Goal: Task Accomplishment & Management: Manage account settings

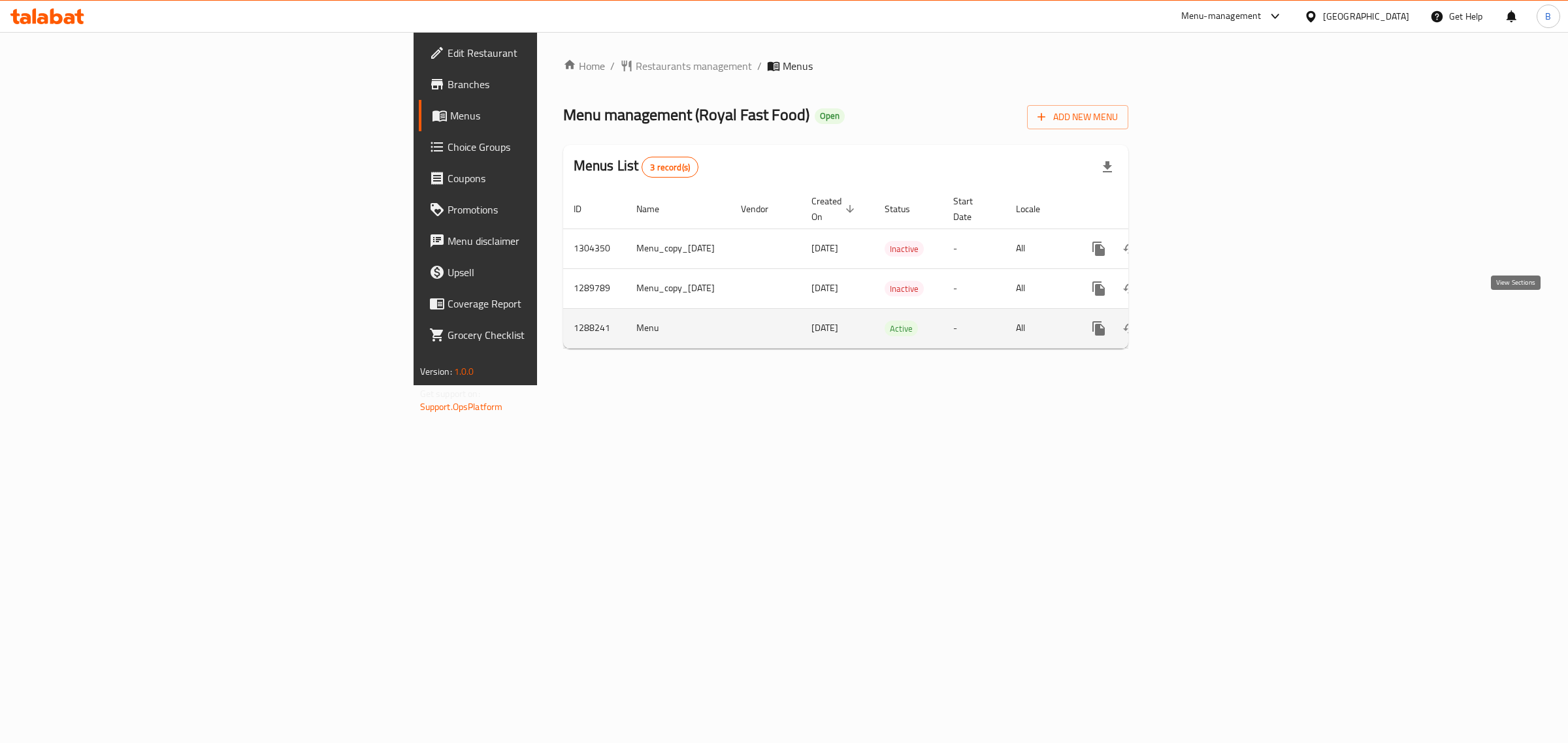
click at [1209, 319] on link "enhanced table" at bounding box center [1192, 328] width 31 height 31
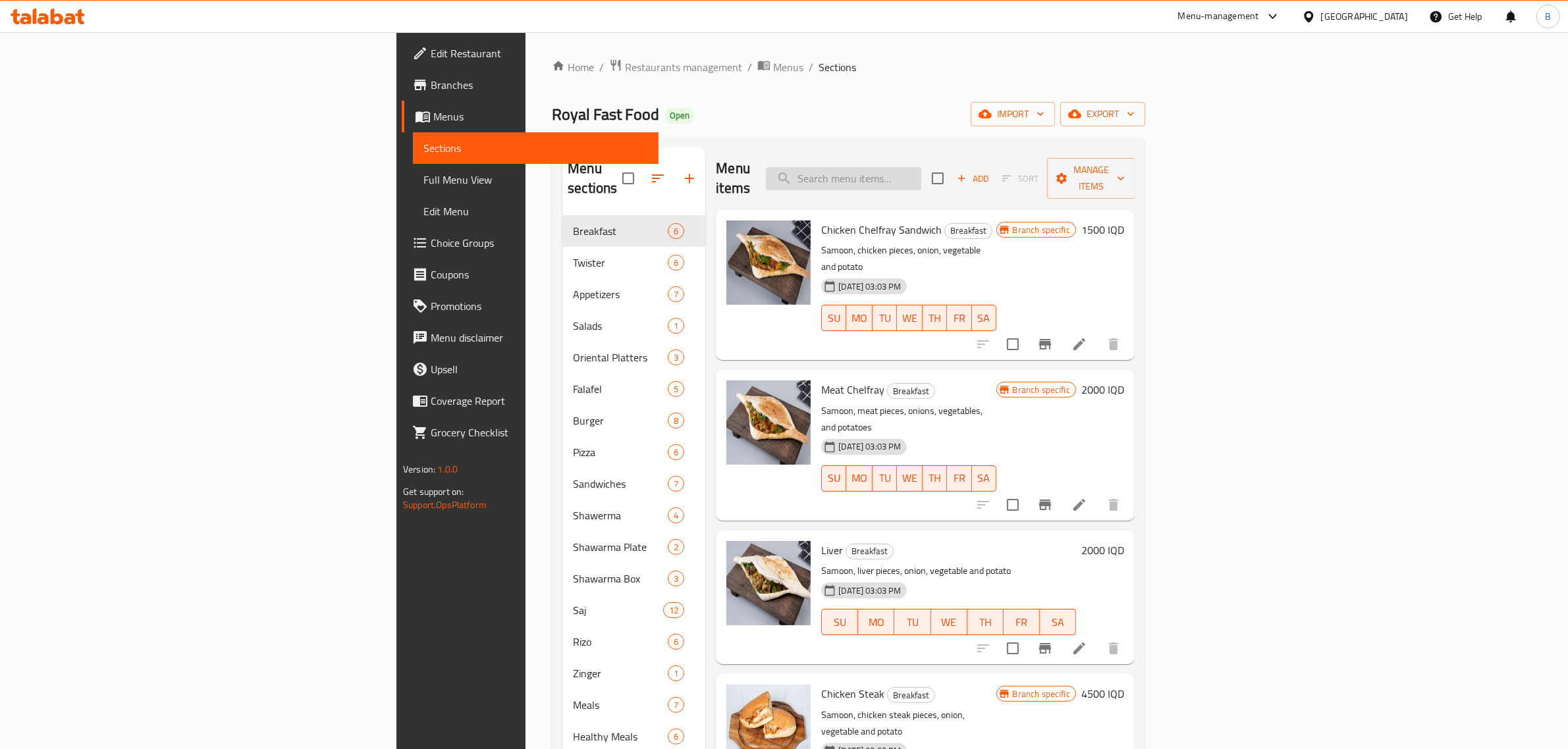
click at [922, 167] on input "search" at bounding box center [843, 179] width 155 height 23
type input ","
type input "وجبة زنجر"
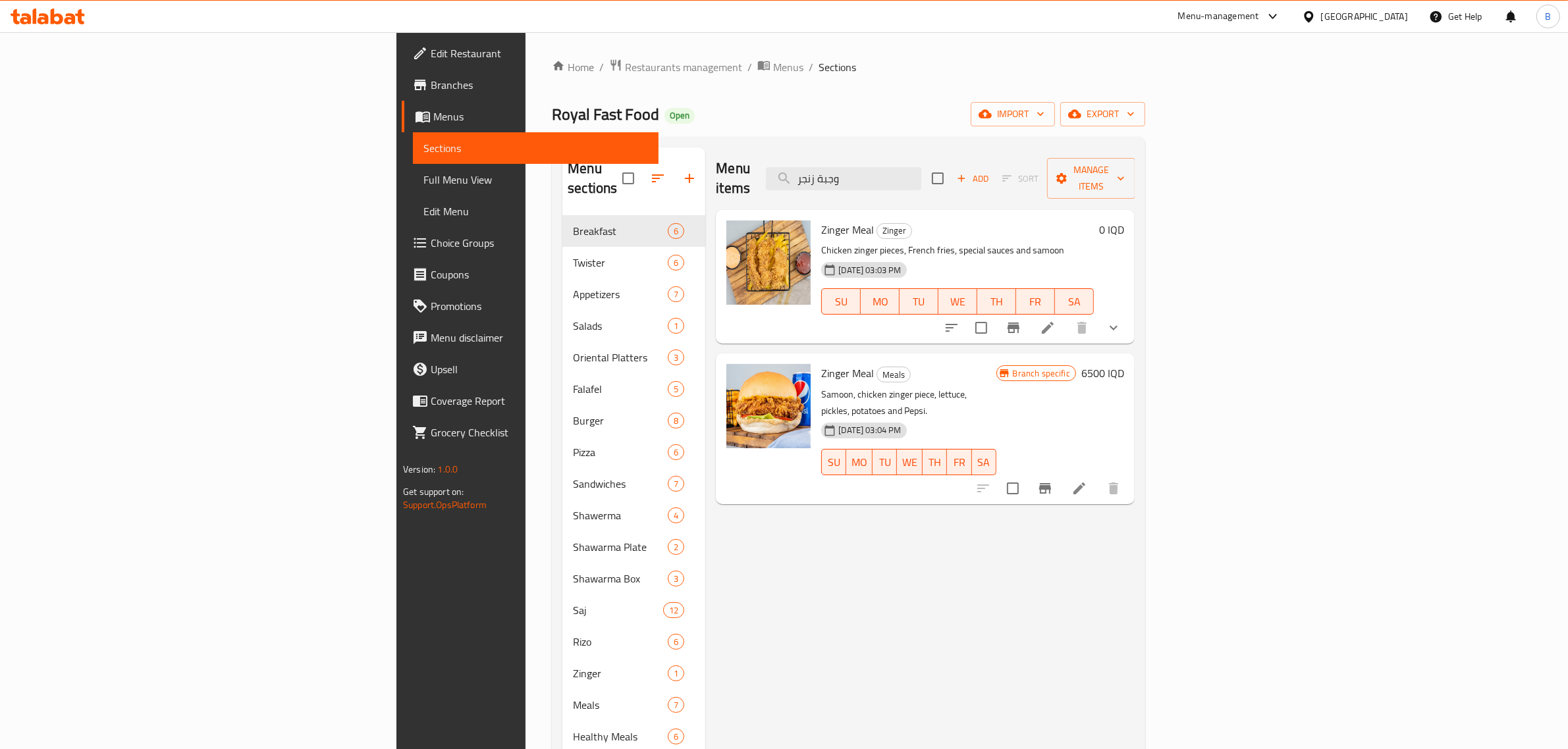
click at [1124, 364] on h6 "6500 IQD" at bounding box center [1102, 373] width 42 height 18
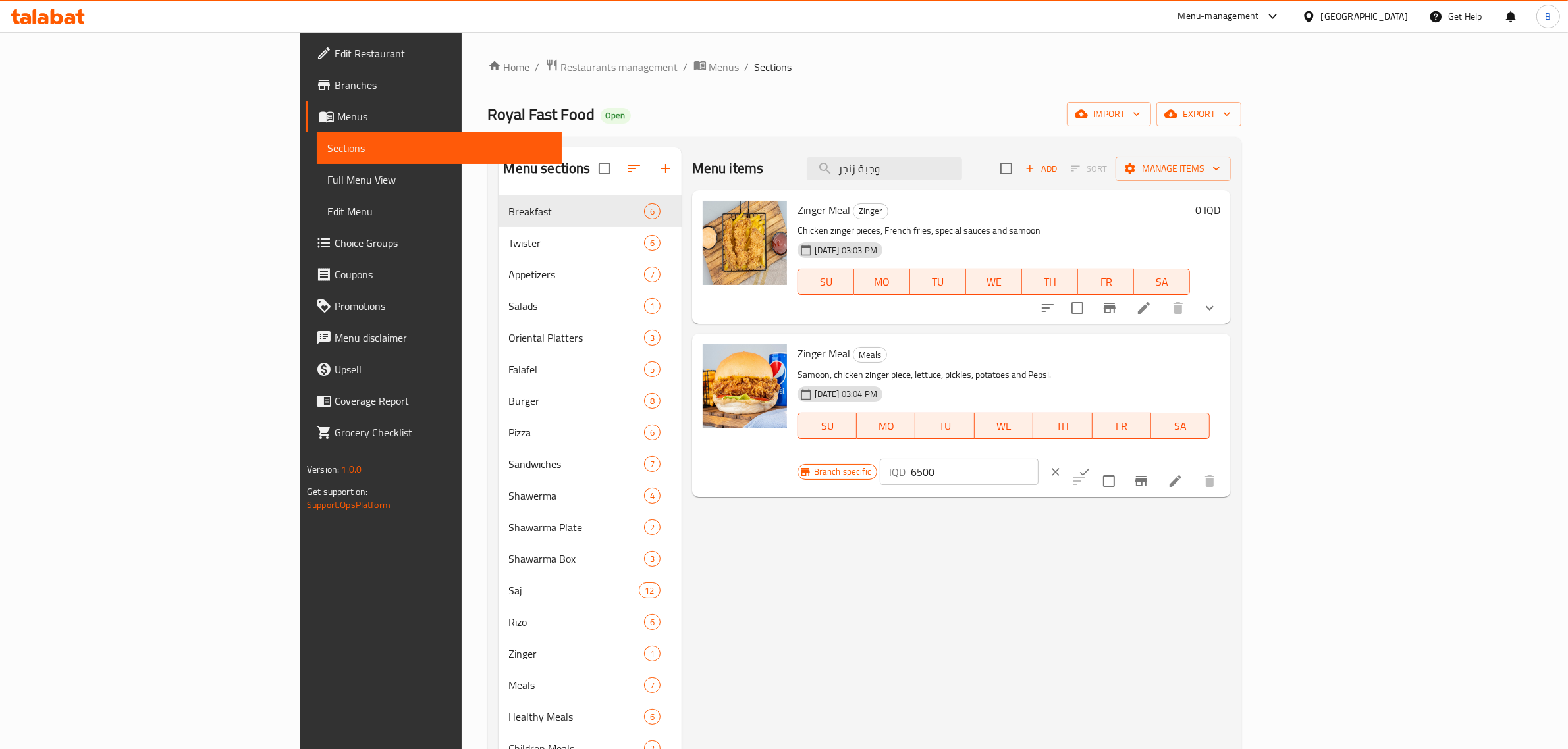
click at [1038, 458] on input "6500" at bounding box center [975, 471] width 128 height 26
type input "7000"
click at [1099, 458] on button "ok" at bounding box center [1084, 472] width 29 height 29
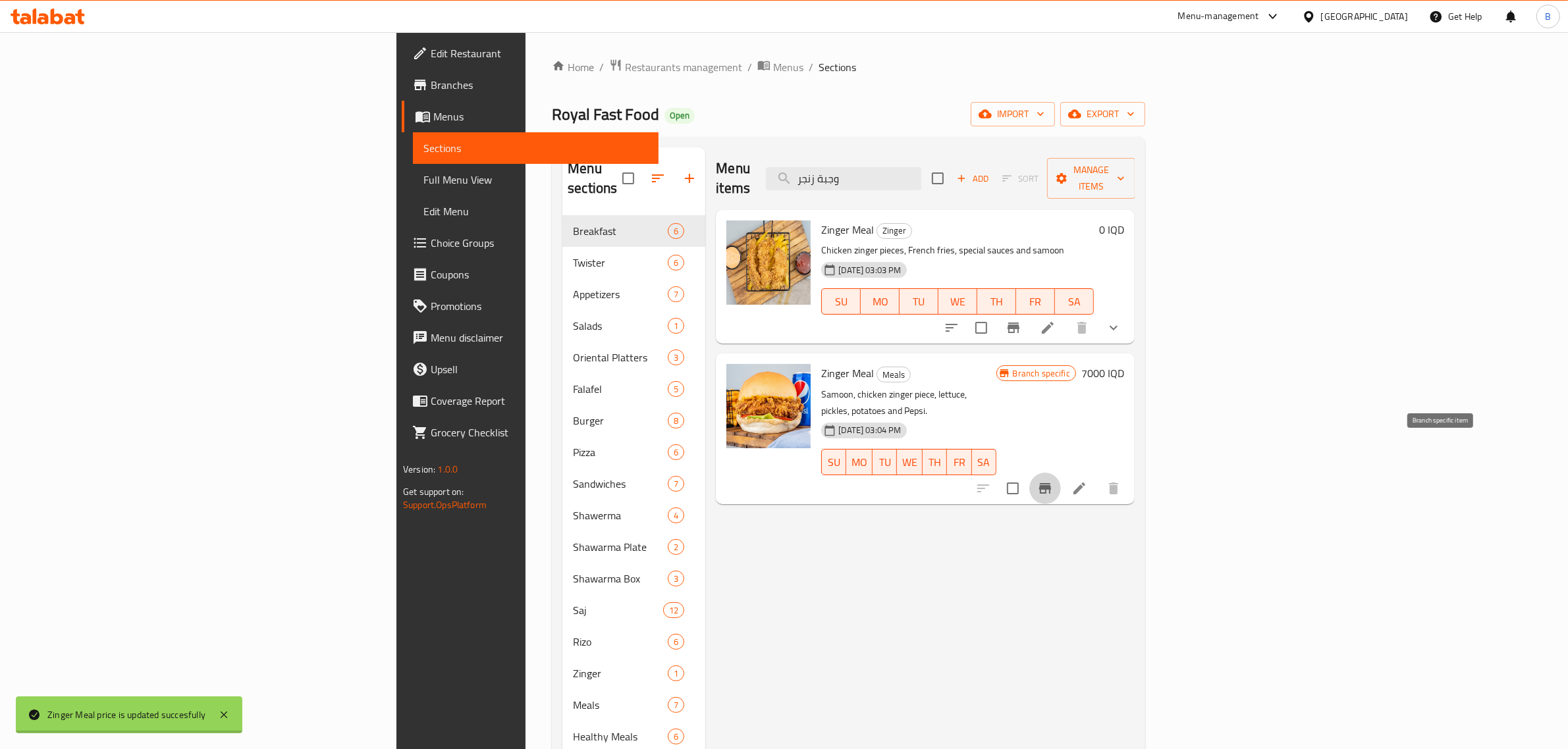
click at [1061, 473] on button "Branch-specific-item" at bounding box center [1044, 488] width 32 height 32
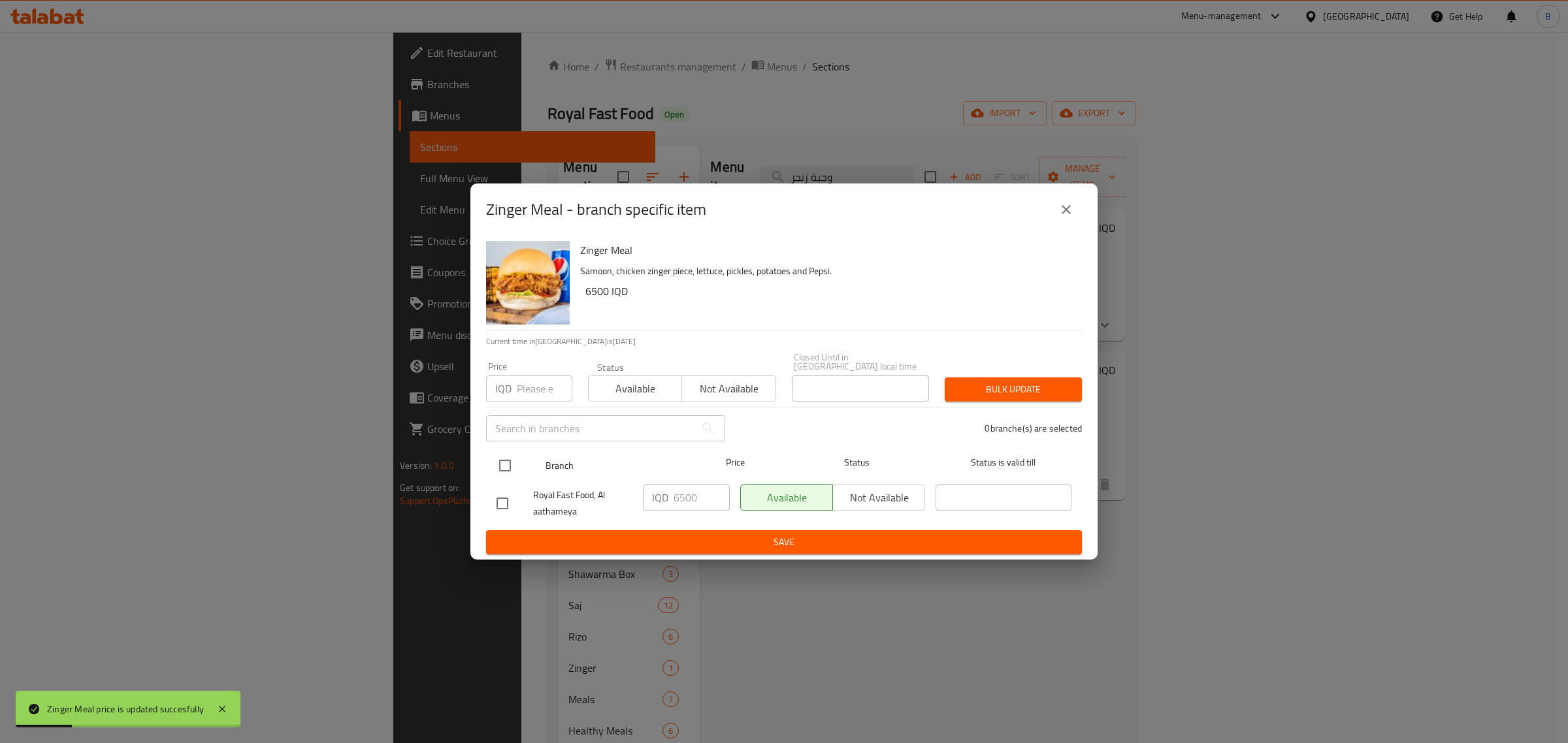
click at [510, 457] on input "checkbox" at bounding box center [505, 465] width 28 height 28
checkbox input "true"
click at [690, 491] on input "6500" at bounding box center [701, 497] width 56 height 26
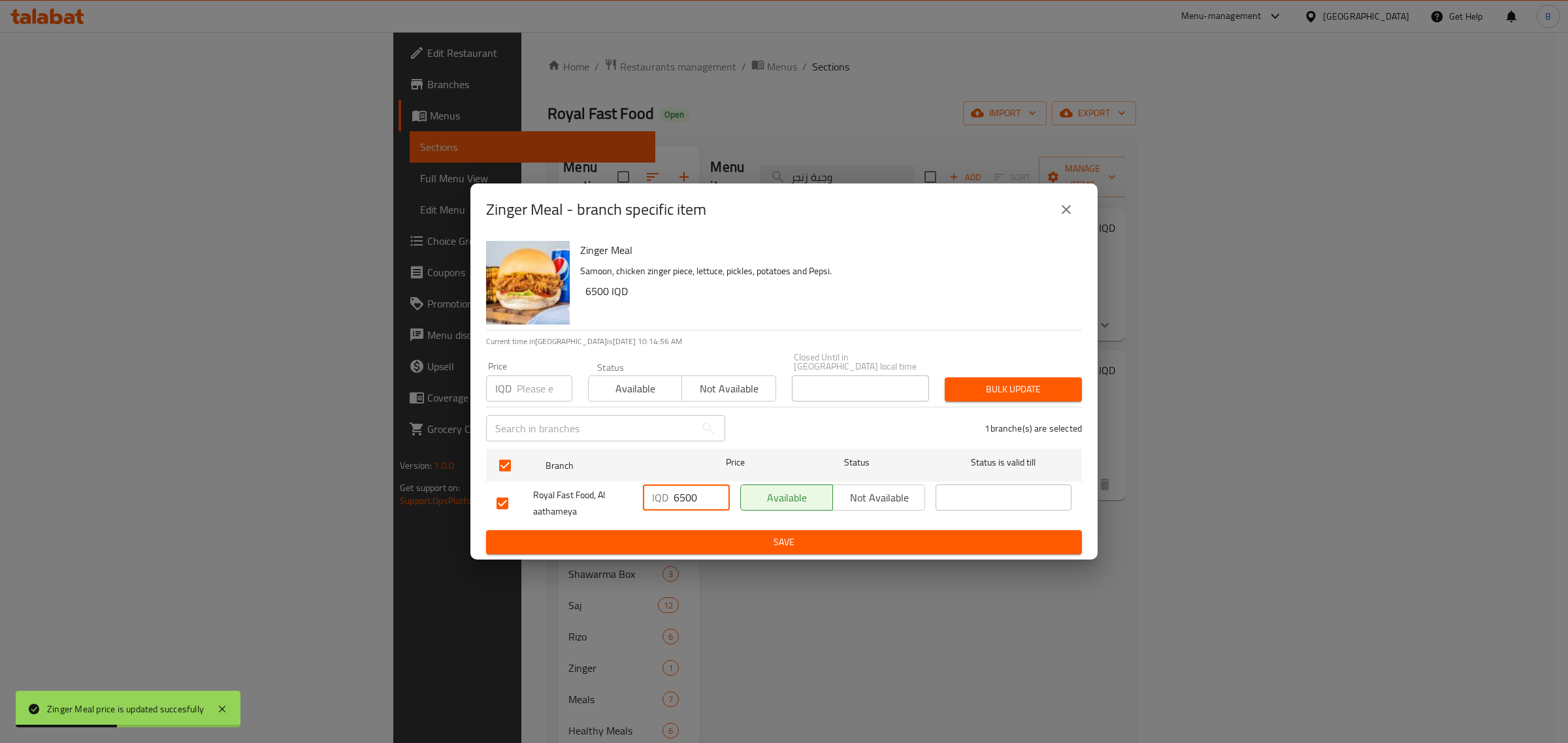
click at [690, 491] on input "6500" at bounding box center [701, 497] width 56 height 26
paste input "70"
type input "7000"
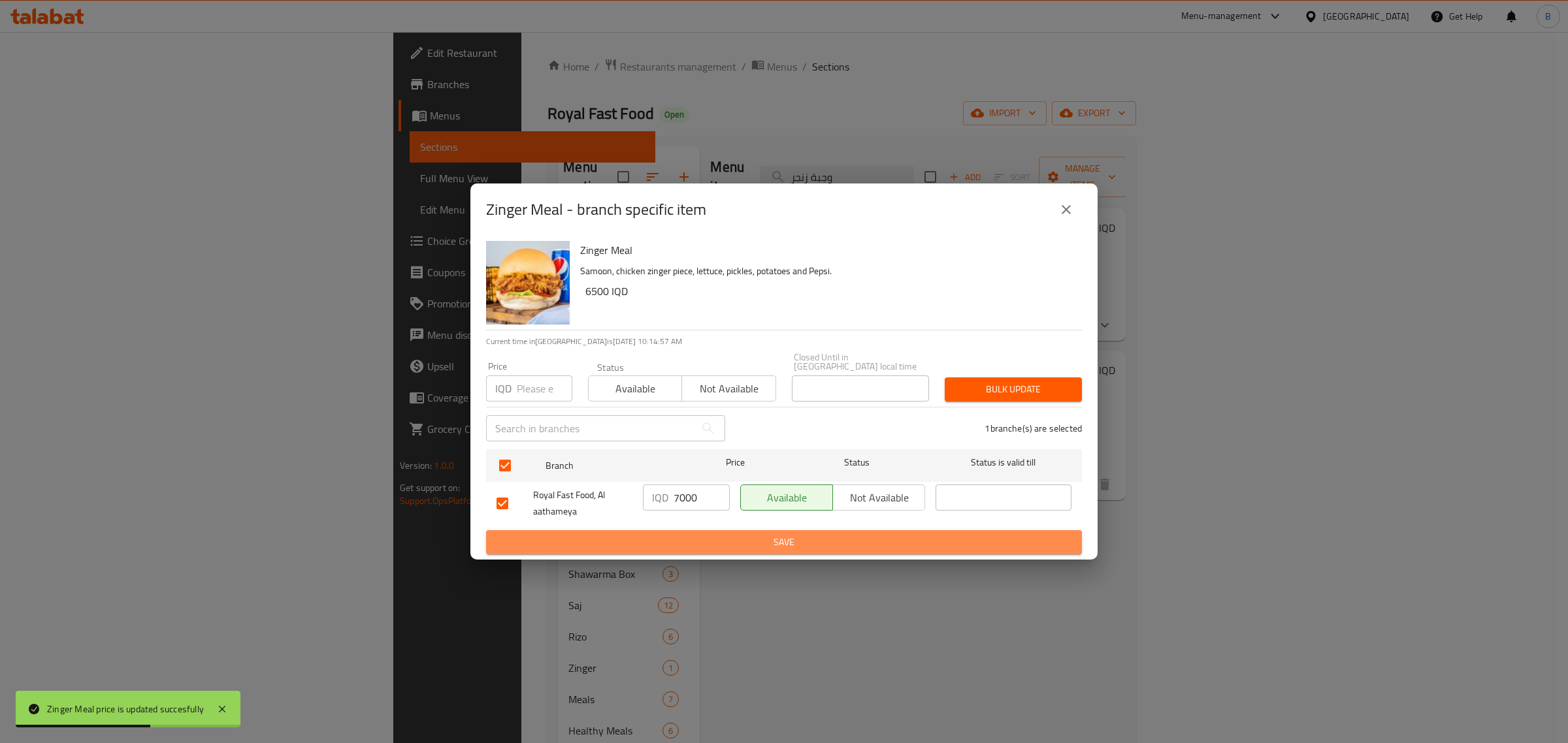
click at [733, 537] on span "Save" at bounding box center [784, 542] width 575 height 16
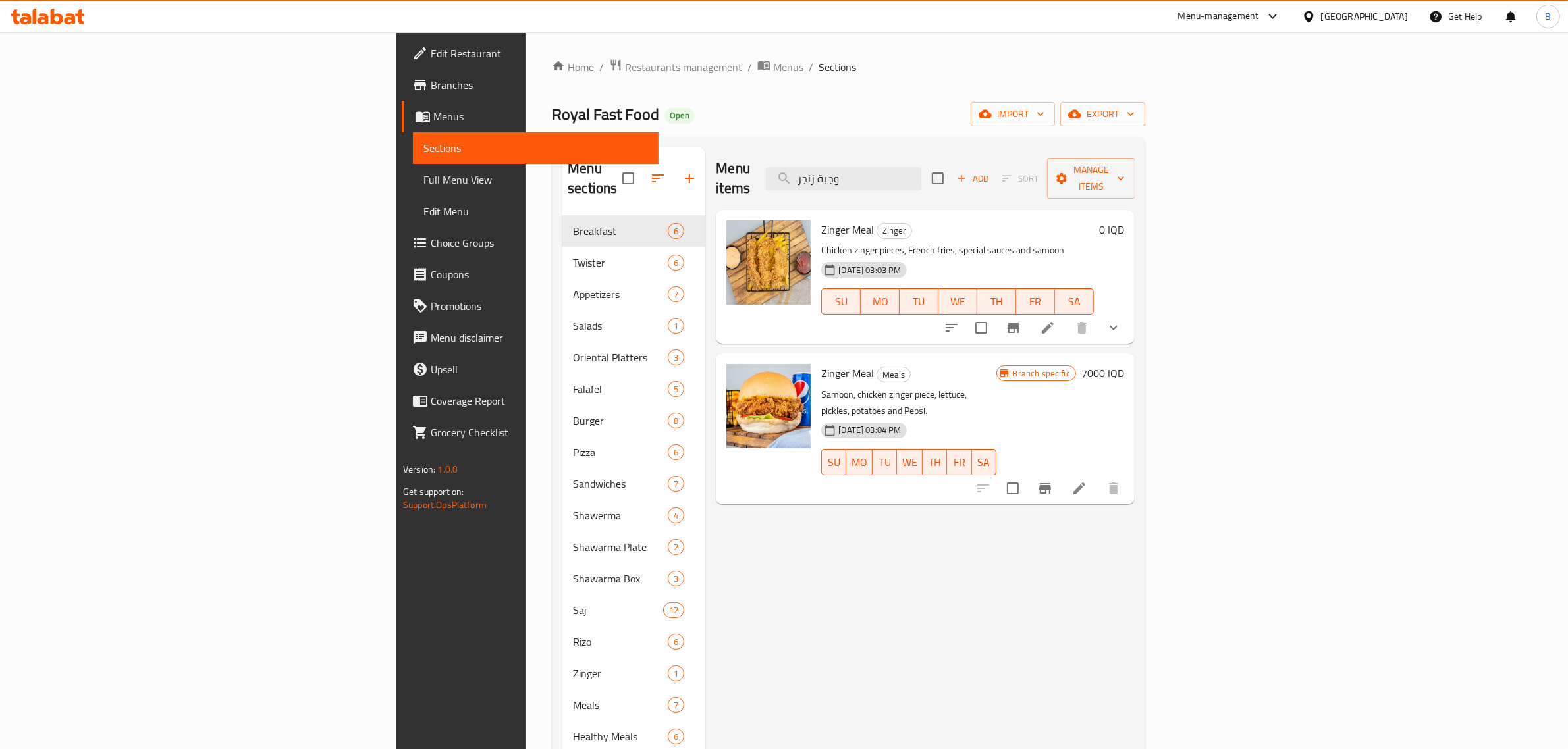
click at [79, 23] on icon at bounding box center [48, 16] width 74 height 16
